Goal: Transaction & Acquisition: Purchase product/service

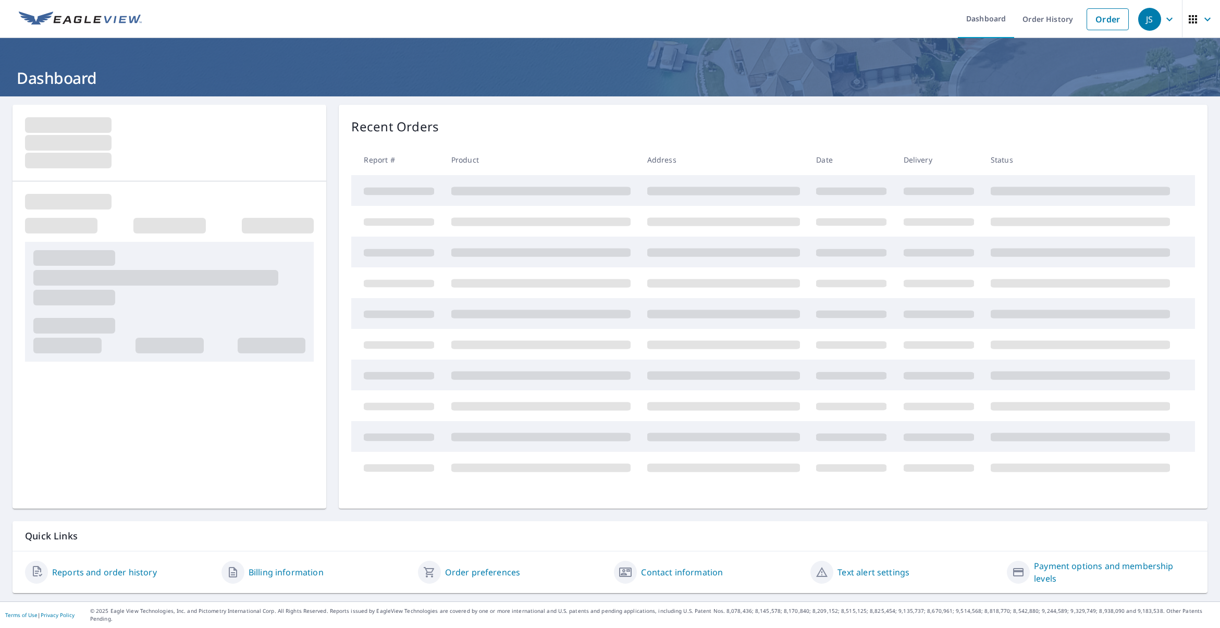
click at [1106, 16] on link "Order" at bounding box center [1107, 19] width 42 height 22
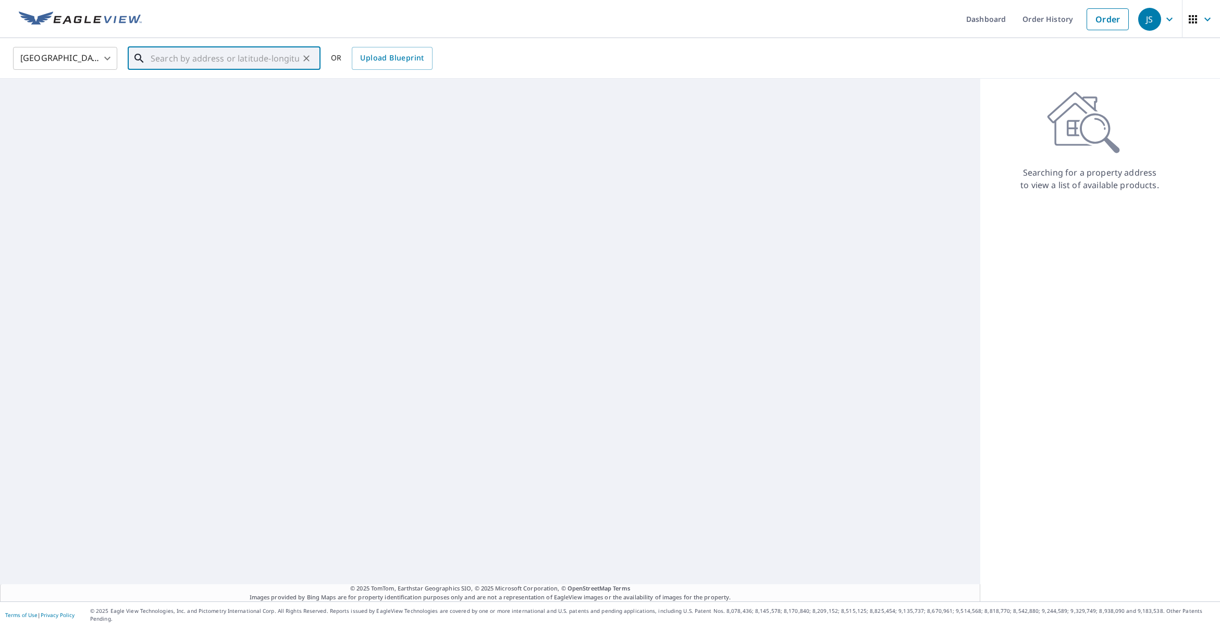
click at [287, 56] on input "text" at bounding box center [225, 58] width 148 height 29
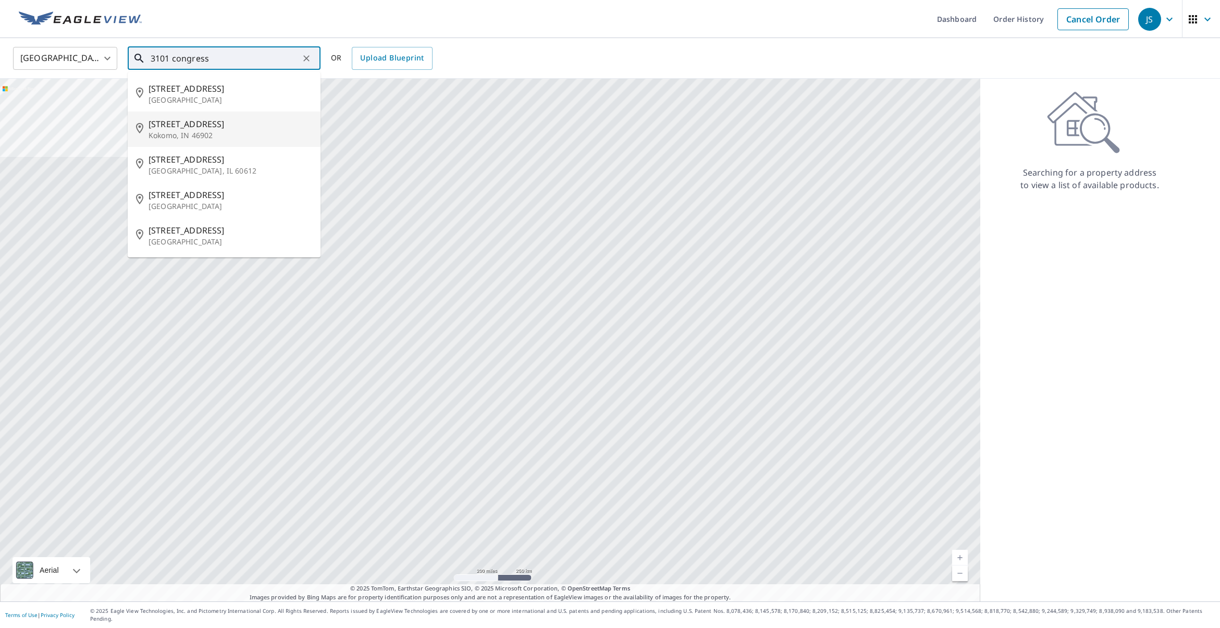
click at [195, 128] on span "[STREET_ADDRESS]" at bounding box center [230, 124] width 164 height 13
type input "[STREET_ADDRESS][PERSON_NAME]"
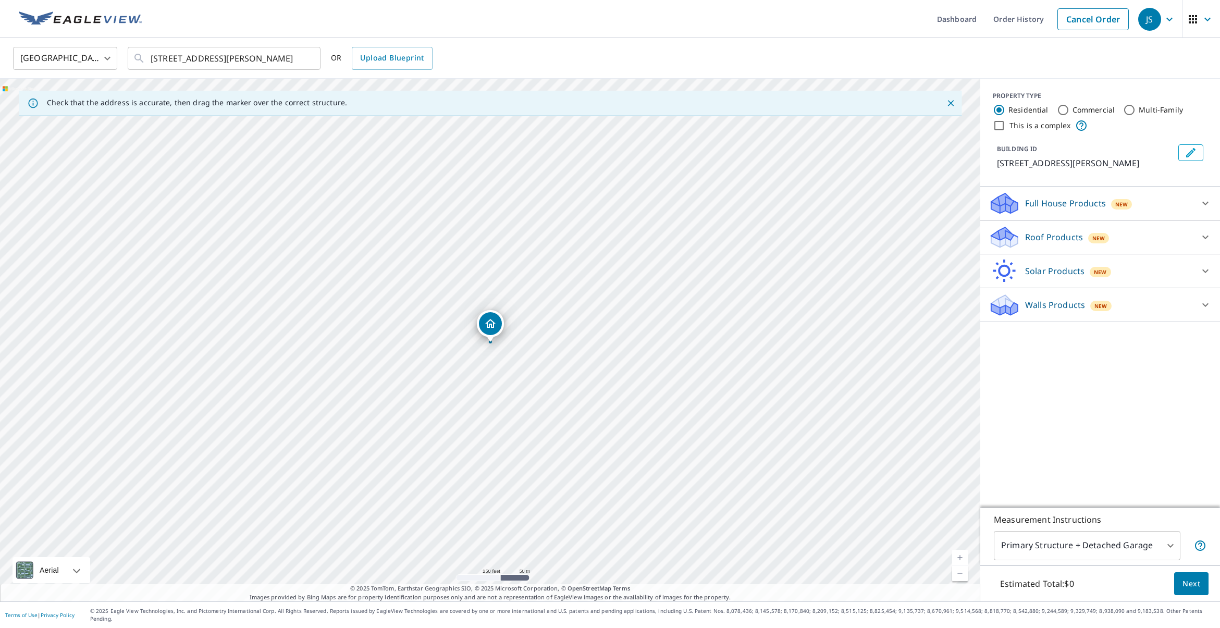
click at [1012, 235] on icon at bounding box center [1004, 233] width 27 height 13
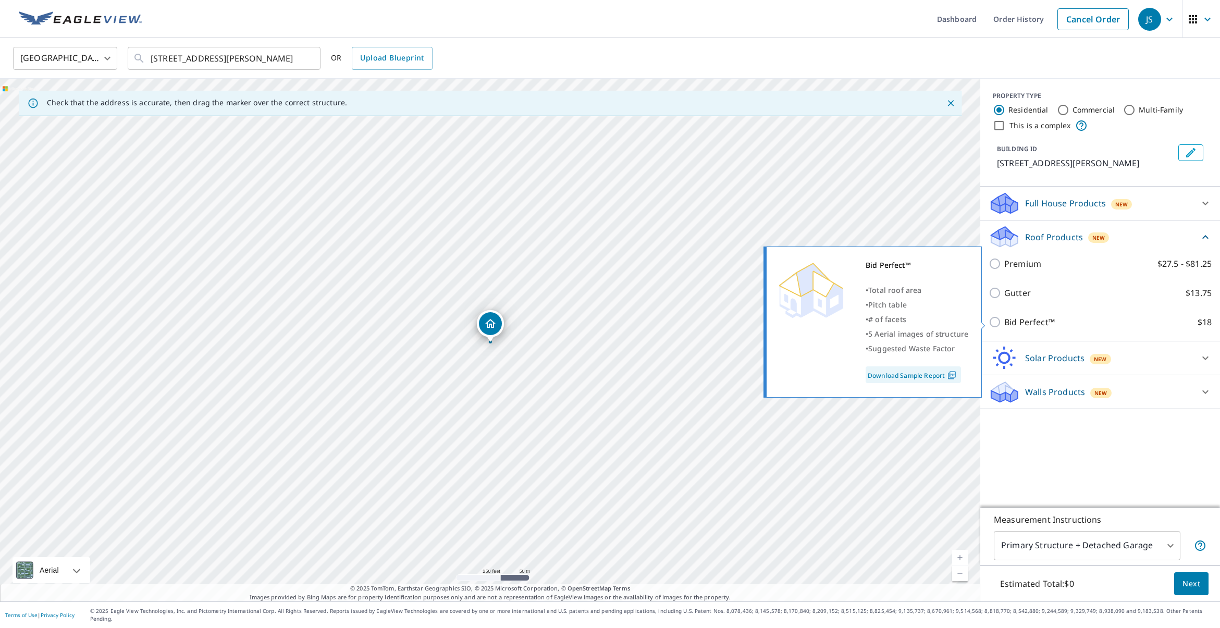
click at [994, 325] on input "Bid Perfect™ $18" at bounding box center [996, 322] width 16 height 13
checkbox input "true"
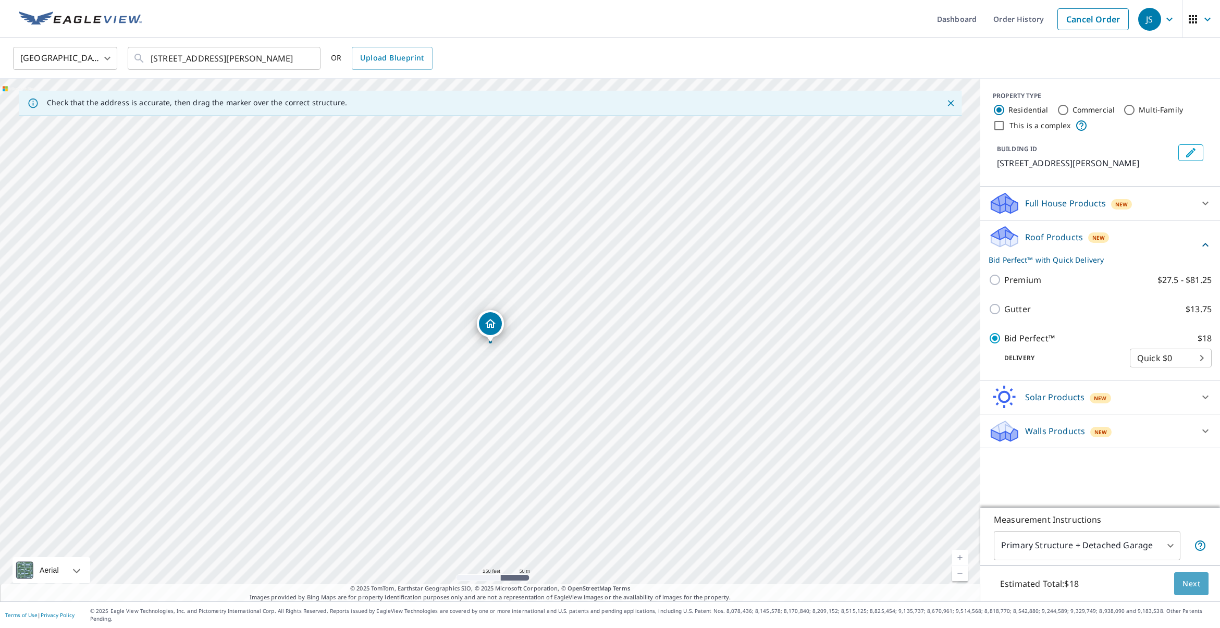
click at [1198, 589] on span "Next" at bounding box center [1191, 583] width 18 height 13
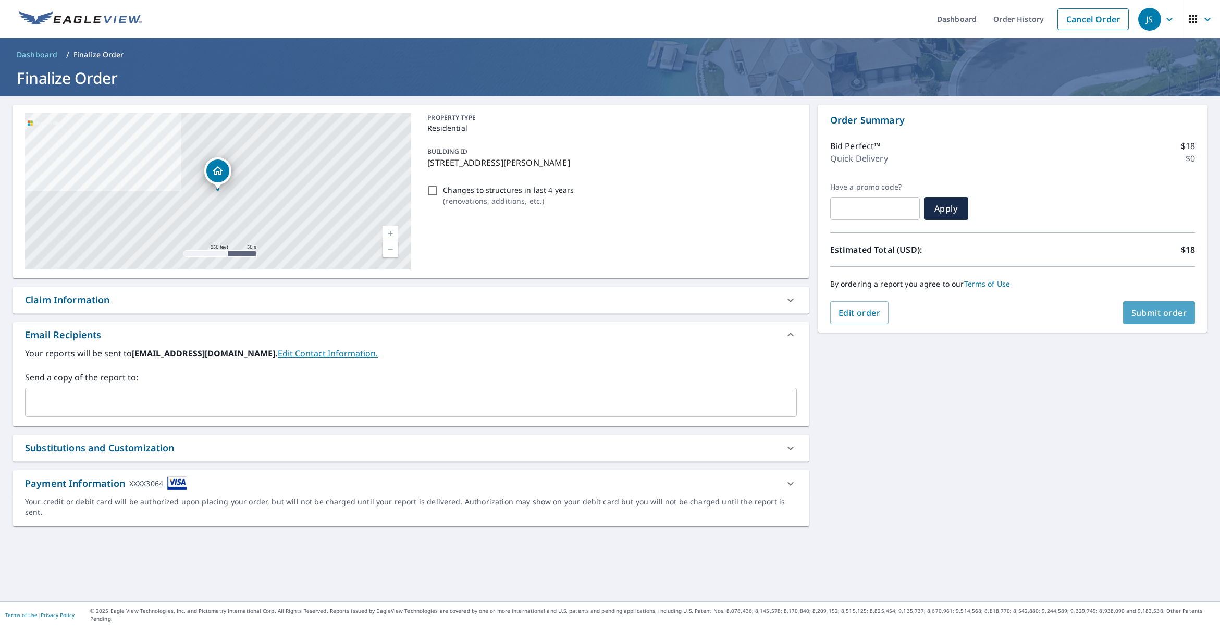
click at [1154, 316] on span "Submit order" at bounding box center [1159, 312] width 56 height 11
